Goal: Ask a question

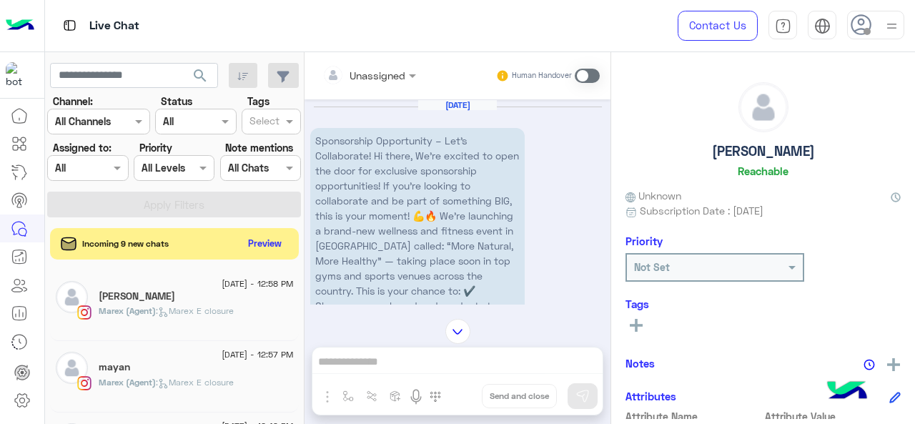
scroll to position [273, 0]
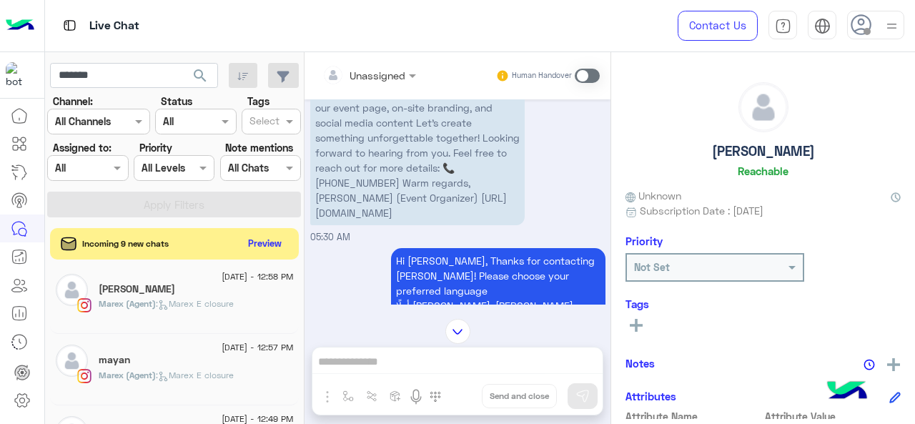
type input "*******"
click at [206, 81] on span "search" at bounding box center [200, 75] width 17 height 17
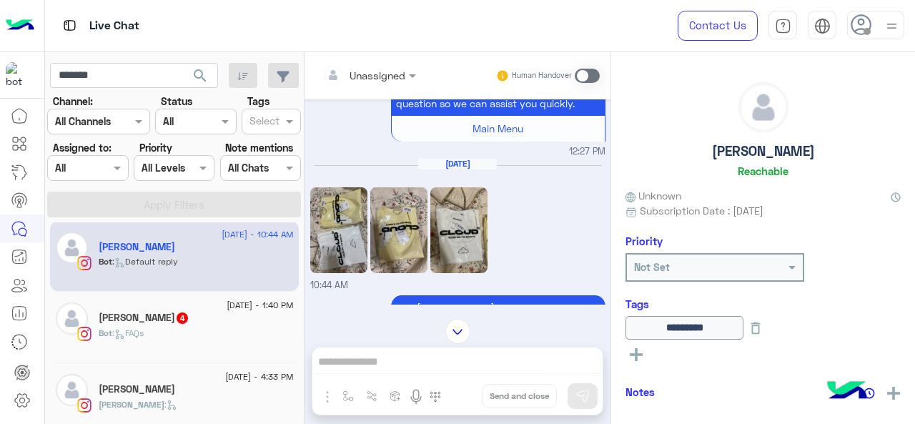
scroll to position [387, 0]
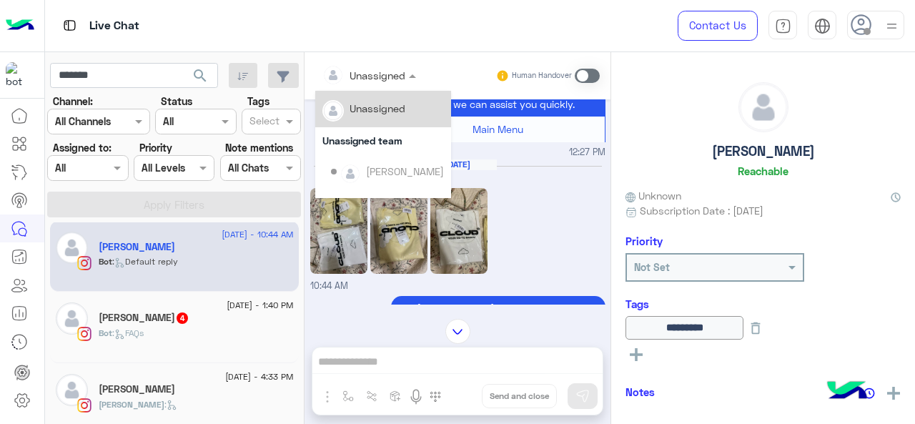
click at [390, 77] on div at bounding box center [369, 74] width 108 height 16
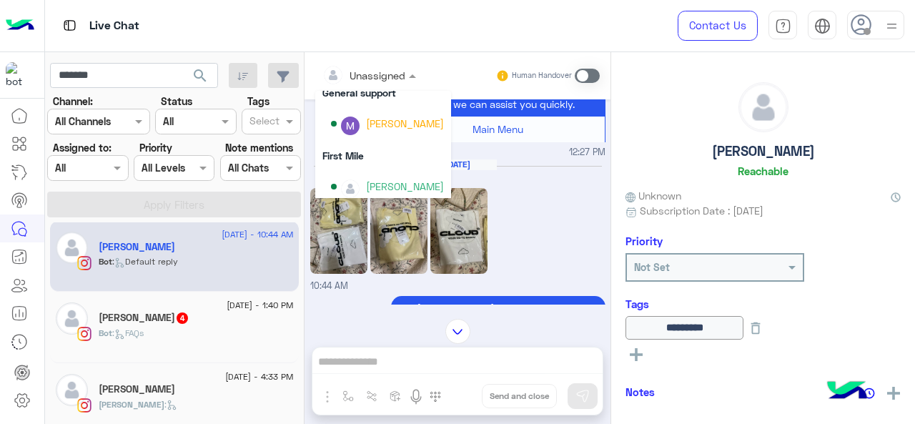
scroll to position [290, 0]
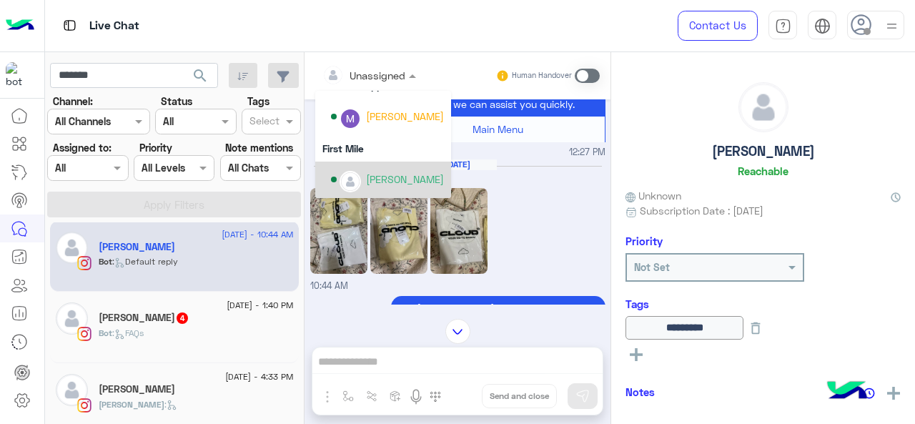
click at [392, 180] on div "[PERSON_NAME]" at bounding box center [405, 179] width 78 height 15
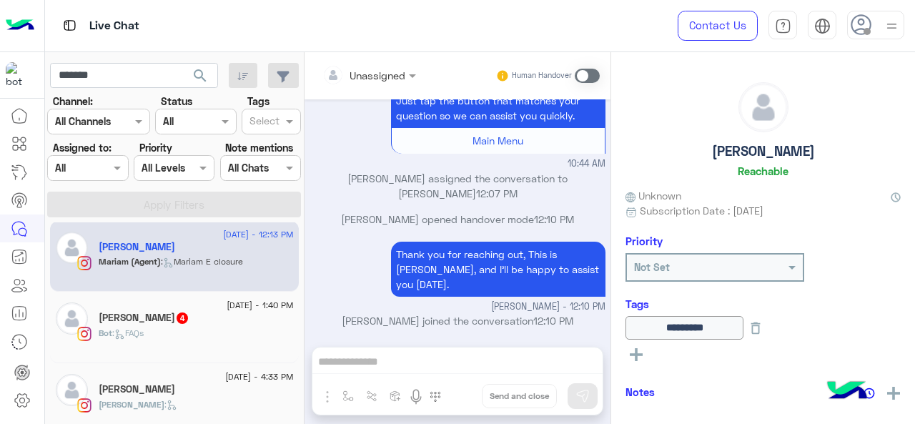
scroll to position [1631, 0]
